Goal: Task Accomplishment & Management: Manage account settings

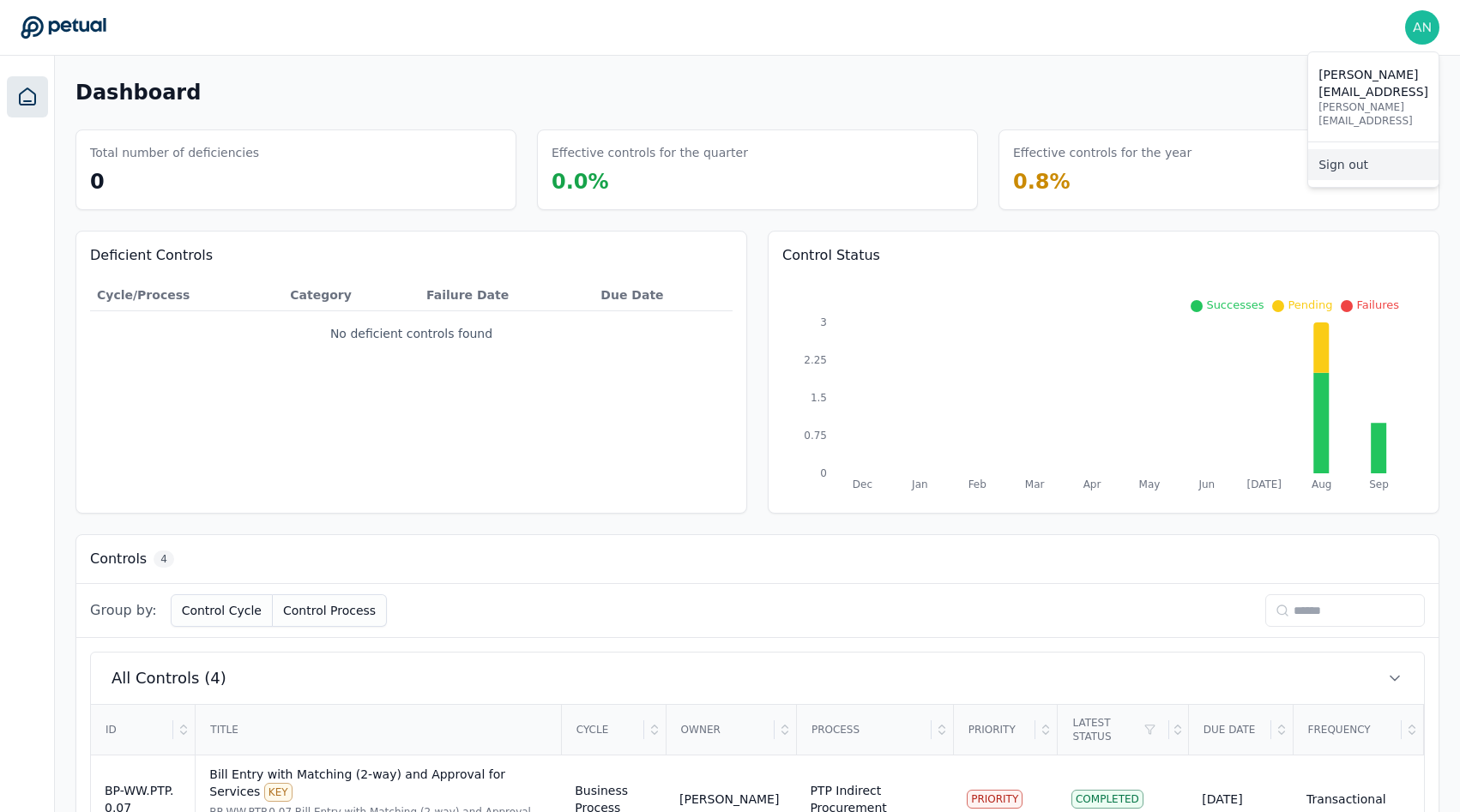
click at [1328, 149] on link "Sign out" at bounding box center [1372, 165] width 130 height 31
